Goal: Use online tool/utility

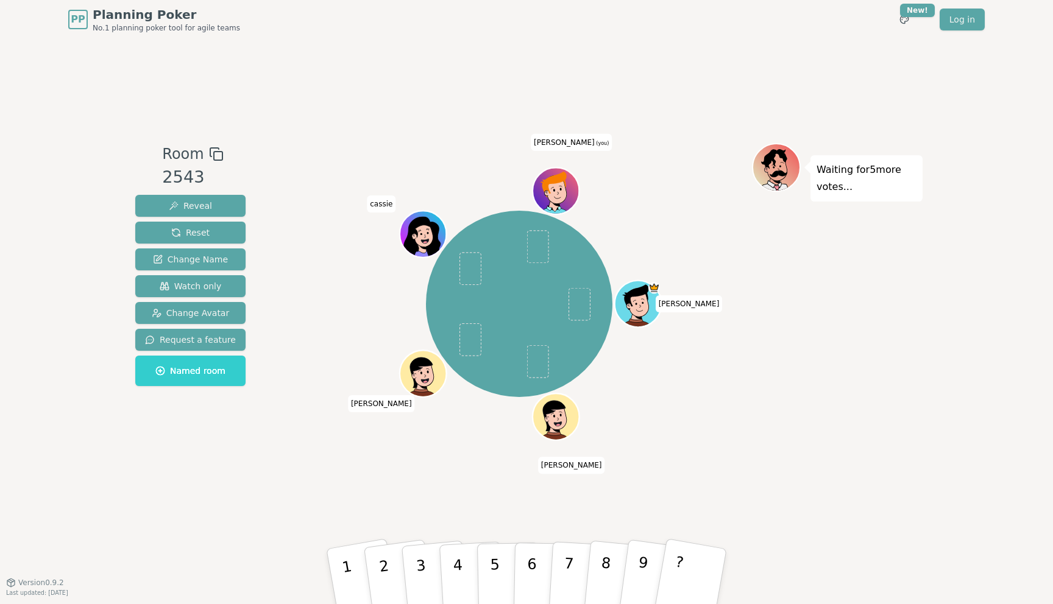
click at [198, 503] on div "Room 2543 Reveal Reset Change Name Watch only Change Avatar Request a feature N…" at bounding box center [526, 310] width 792 height 543
click at [423, 575] on p "3" at bounding box center [422, 578] width 16 height 66
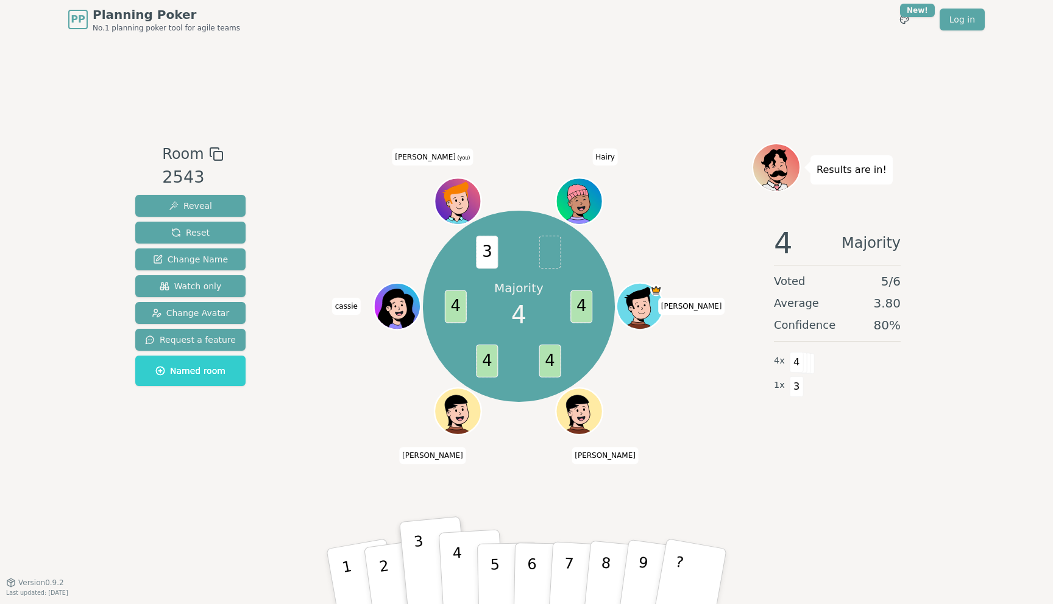
click at [452, 567] on button "4" at bounding box center [472, 576] width 66 height 95
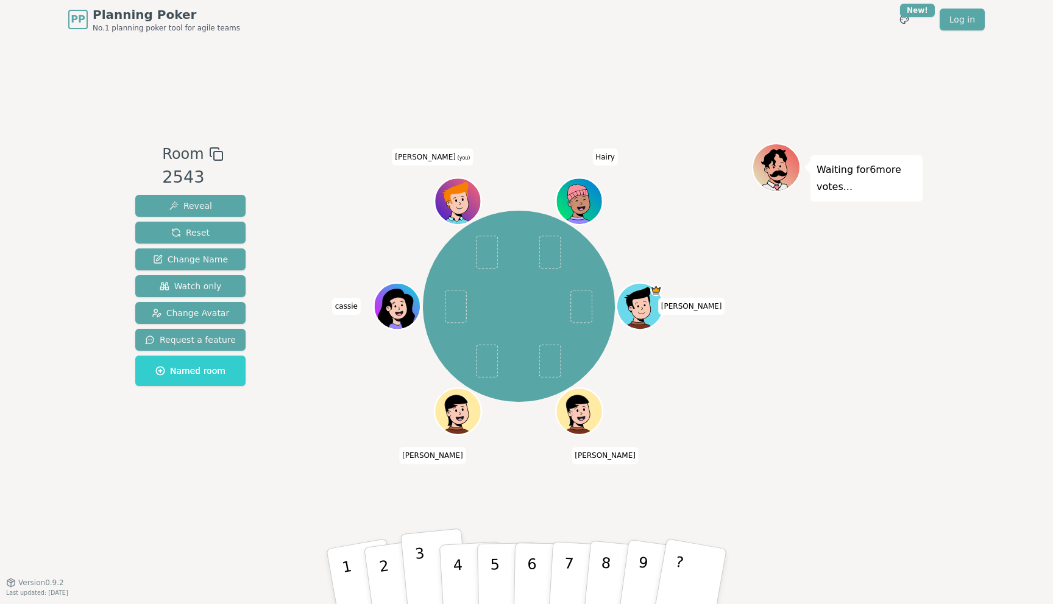
click at [423, 592] on p "3" at bounding box center [422, 578] width 16 height 66
click at [329, 399] on div "[PERSON_NAME] [PERSON_NAME] [PERSON_NAME] (you) Hairy" at bounding box center [519, 306] width 466 height 283
click at [411, 562] on button "3" at bounding box center [434, 577] width 69 height 97
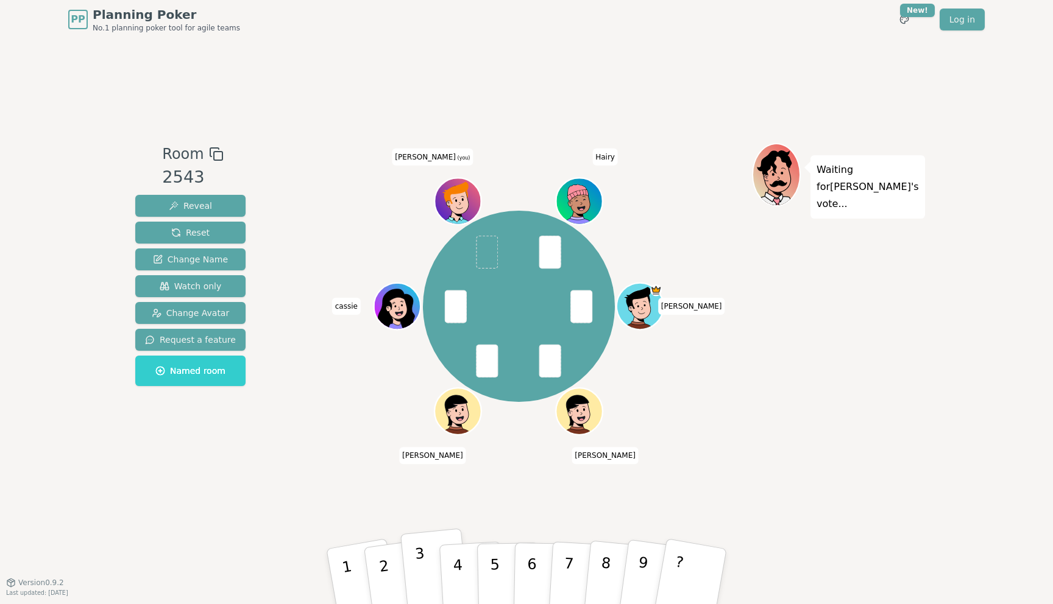
click at [426, 569] on button "3" at bounding box center [434, 577] width 69 height 97
click at [458, 570] on p "4" at bounding box center [458, 578] width 13 height 66
click at [424, 566] on p "3" at bounding box center [422, 578] width 16 height 66
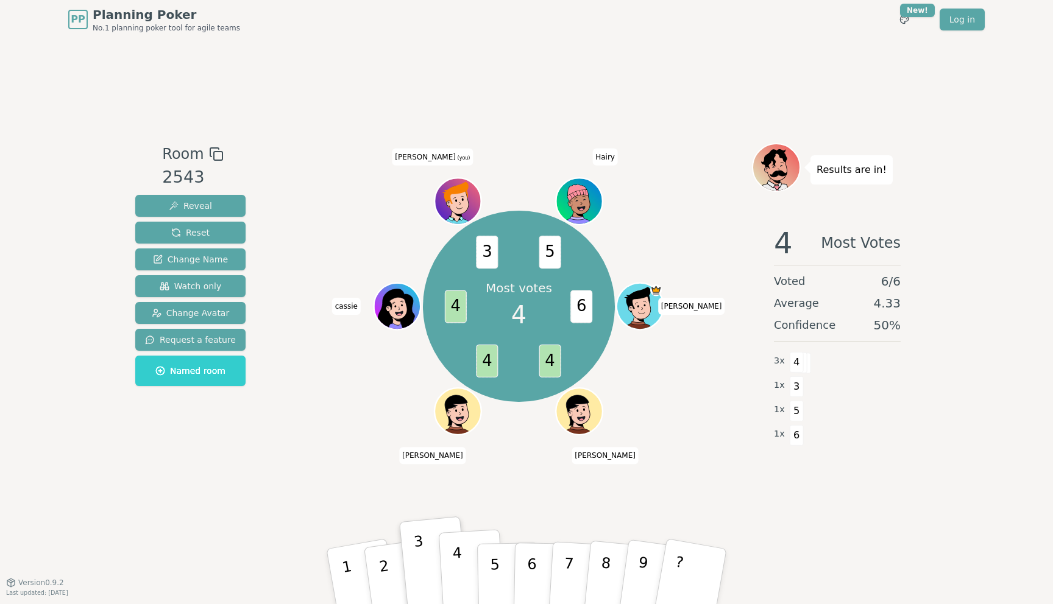
click at [455, 570] on p "4" at bounding box center [458, 578] width 13 height 66
